Goal: Task Accomplishment & Management: Complete application form

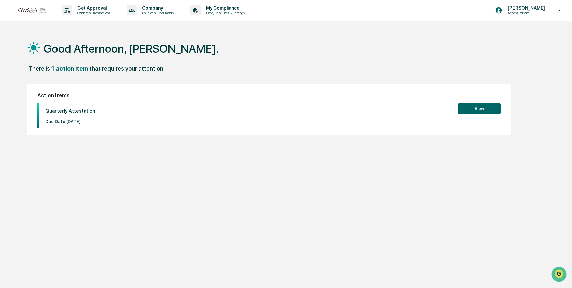
click at [484, 109] on button "View" at bounding box center [479, 108] width 43 height 11
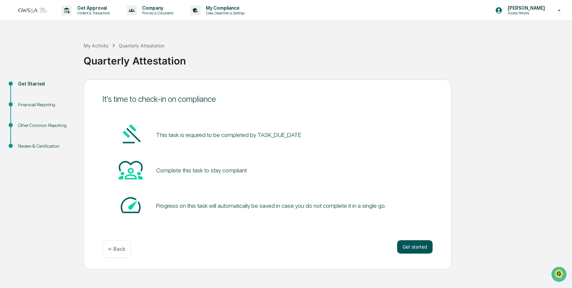
click at [412, 246] on button "Get started" at bounding box center [414, 246] width 35 height 13
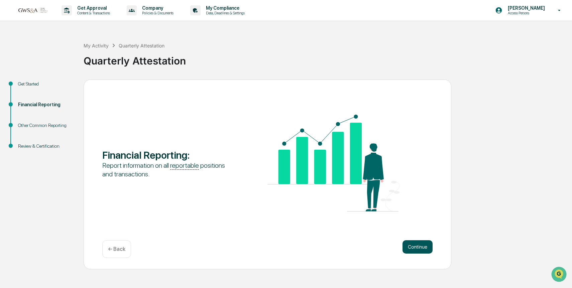
click at [408, 246] on button "Continue" at bounding box center [417, 246] width 30 height 13
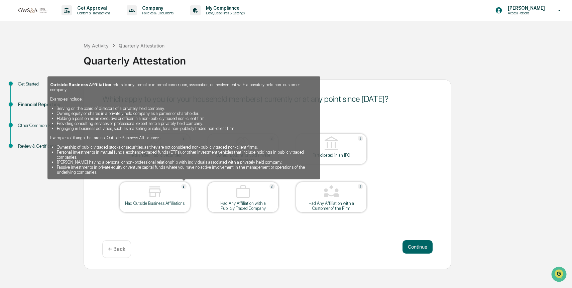
click at [184, 186] on img at bounding box center [183, 186] width 5 height 5
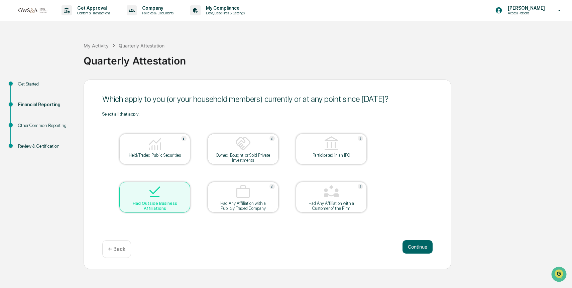
click at [176, 187] on div at bounding box center [154, 192] width 67 height 17
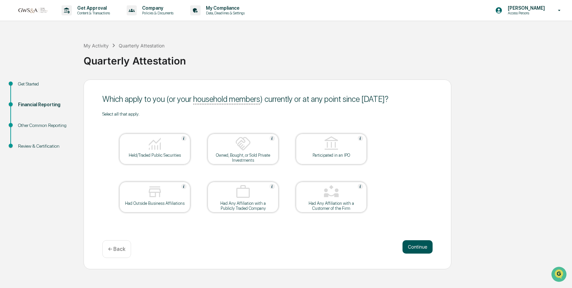
click at [426, 246] on button "Continue" at bounding box center [417, 246] width 30 height 13
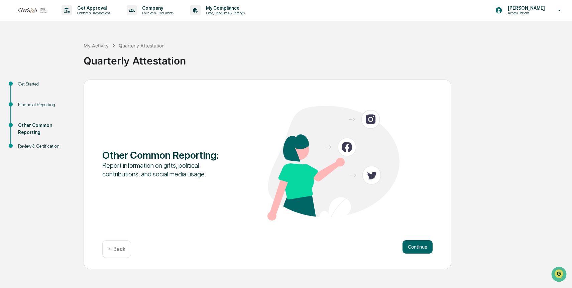
click at [115, 243] on div "← Back" at bounding box center [116, 249] width 29 height 18
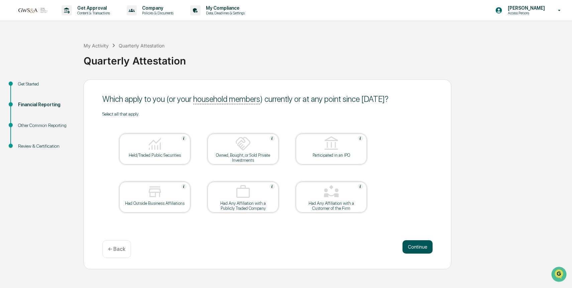
click at [415, 249] on button "Continue" at bounding box center [417, 246] width 30 height 13
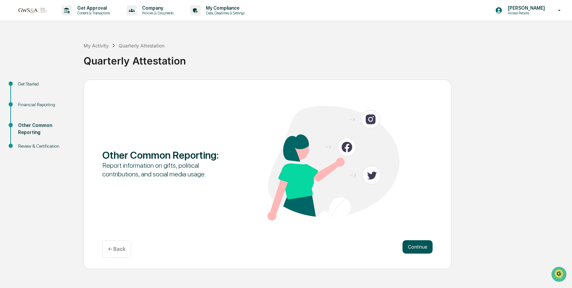
click at [414, 248] on button "Continue" at bounding box center [417, 246] width 30 height 13
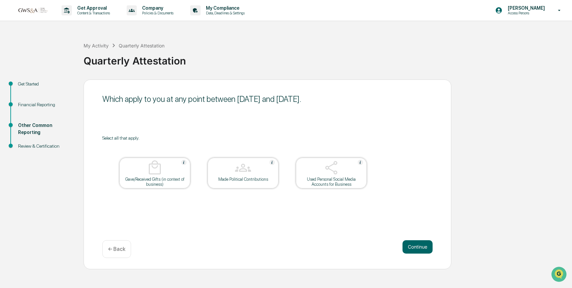
click at [414, 248] on button "Continue" at bounding box center [417, 246] width 30 height 13
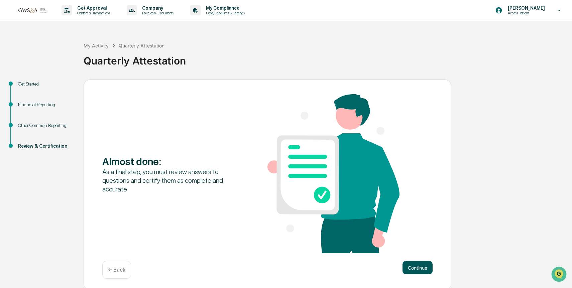
scroll to position [2, 0]
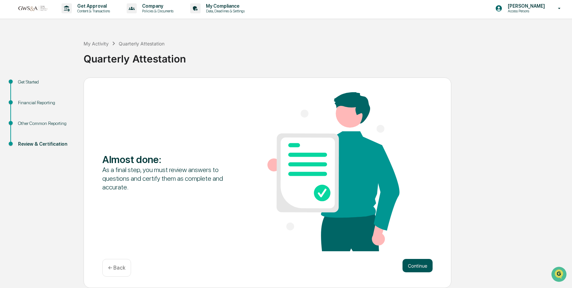
click at [414, 265] on button "Continue" at bounding box center [417, 265] width 30 height 13
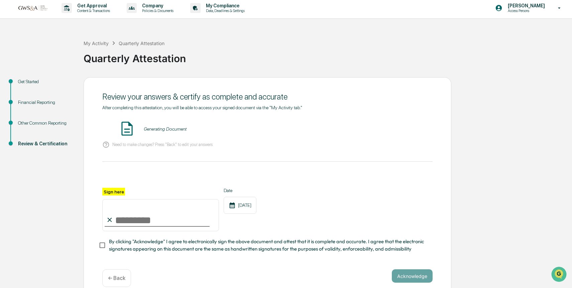
scroll to position [12, 0]
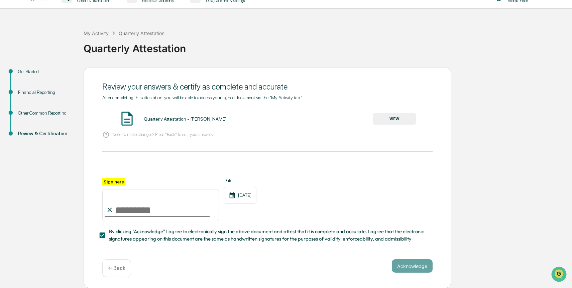
click at [119, 209] on input "Sign here" at bounding box center [160, 205] width 117 height 32
type input "**********"
click at [406, 265] on button "Acknowledge" at bounding box center [412, 265] width 41 height 13
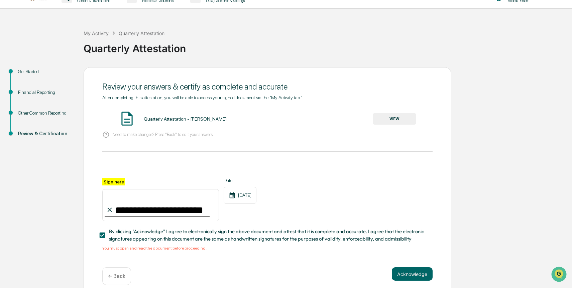
click at [388, 121] on button "VIEW" at bounding box center [394, 118] width 43 height 11
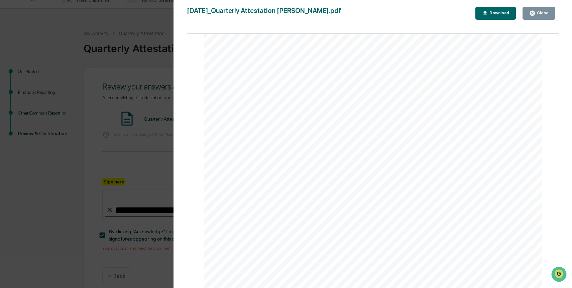
scroll to position [1240, 0]
click at [540, 14] on div "Close" at bounding box center [541, 13] width 13 height 5
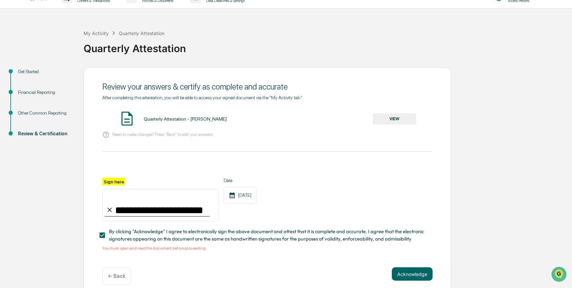
scroll to position [20, 0]
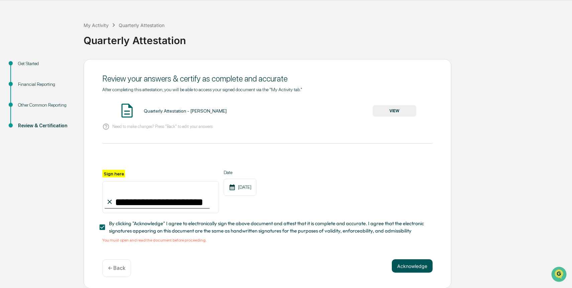
click at [410, 264] on button "Acknowledge" at bounding box center [412, 265] width 41 height 13
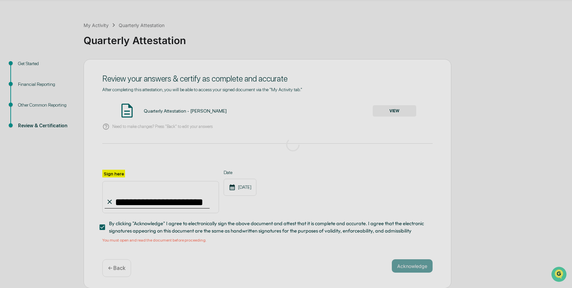
scroll to position [0, 0]
